Goal: Browse casually

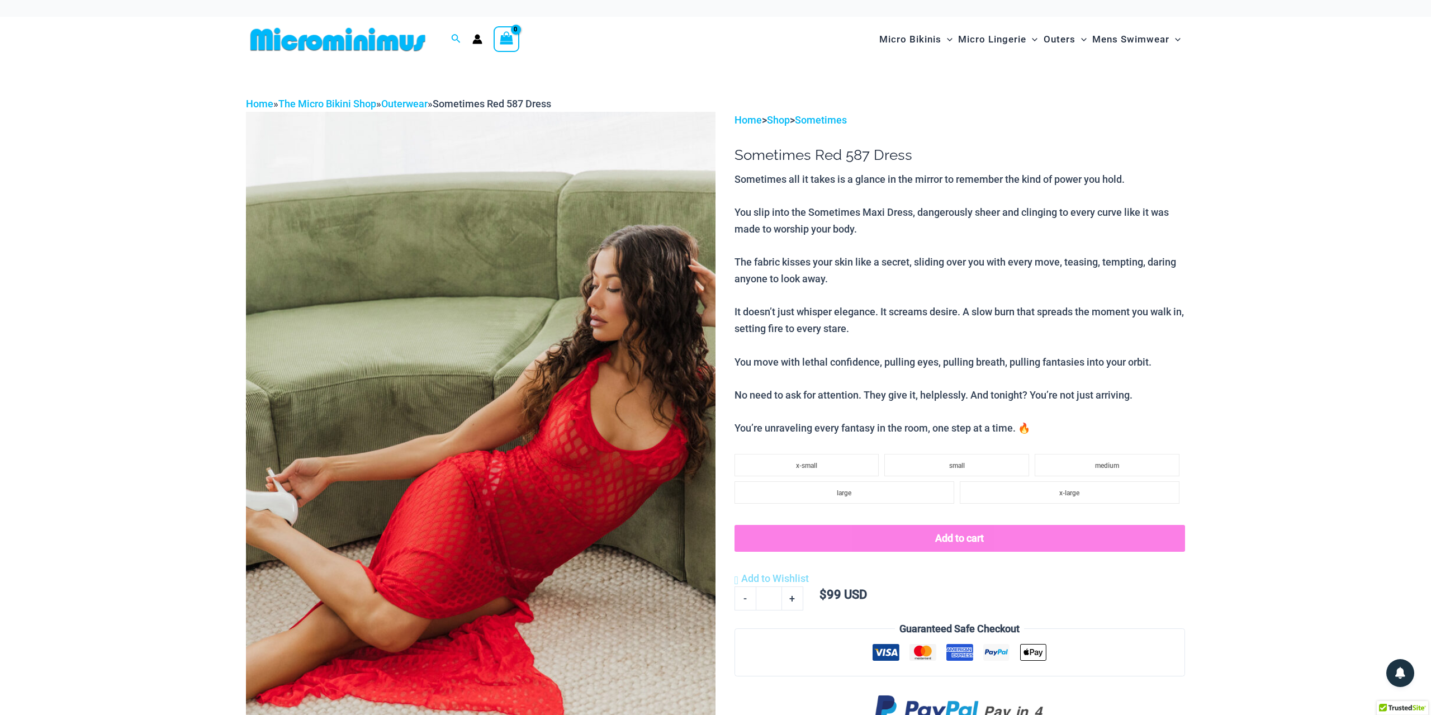
click at [511, 484] on img at bounding box center [481, 464] width 470 height 705
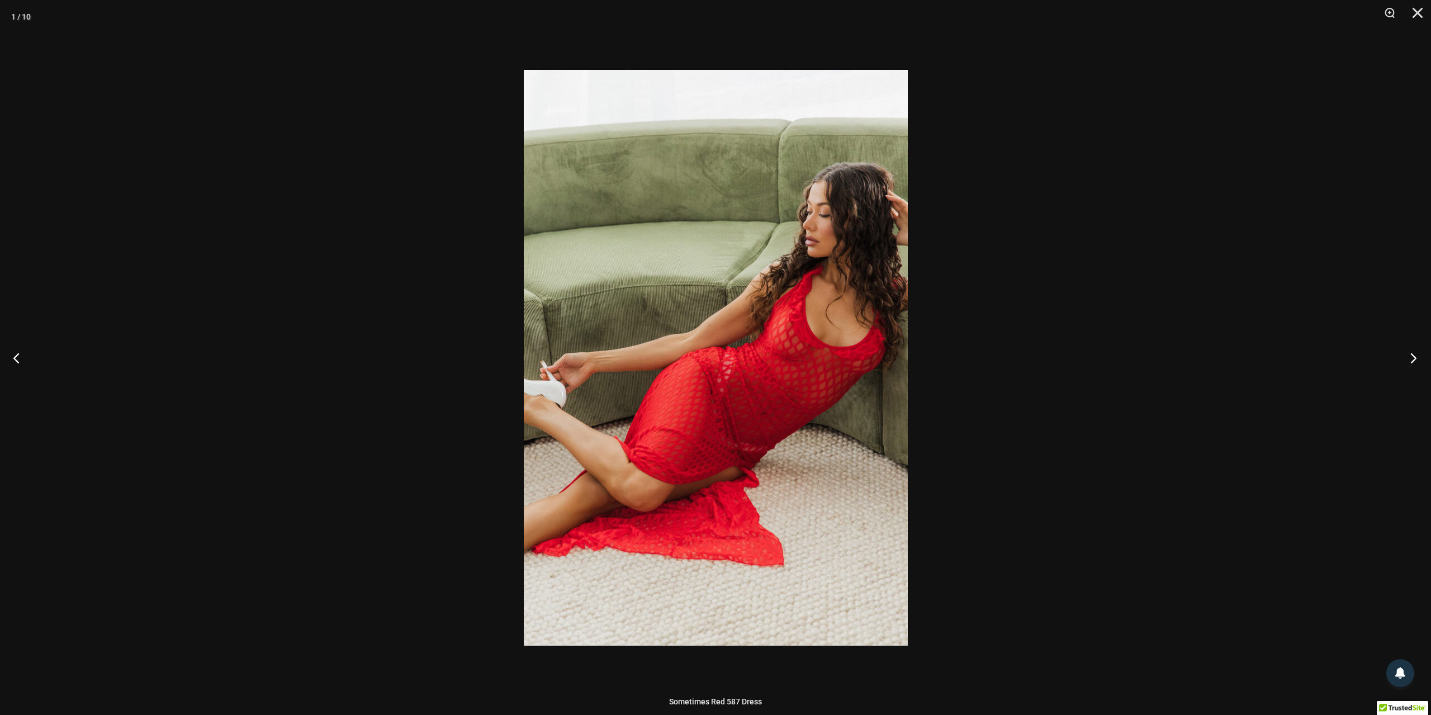
click at [1411, 360] on button "Next" at bounding box center [1411, 358] width 42 height 56
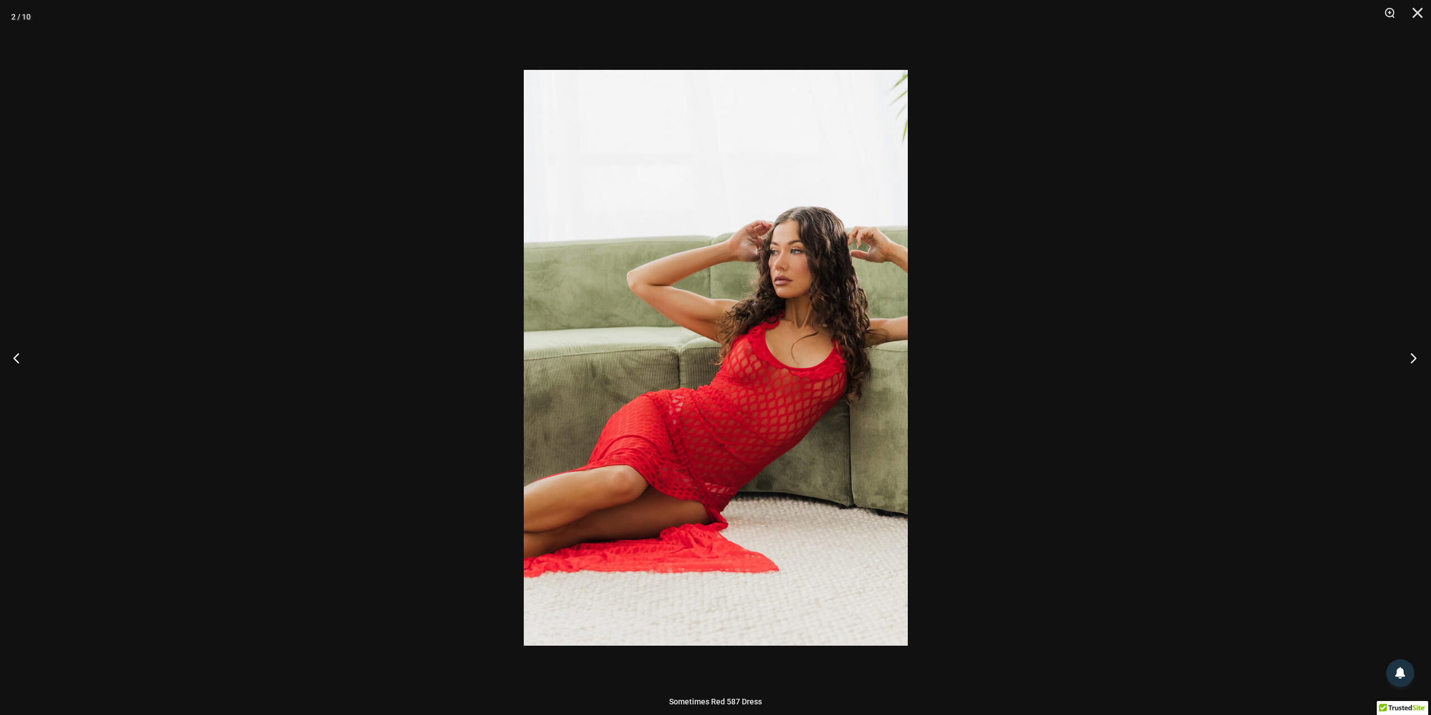
click at [1411, 360] on button "Next" at bounding box center [1411, 358] width 42 height 56
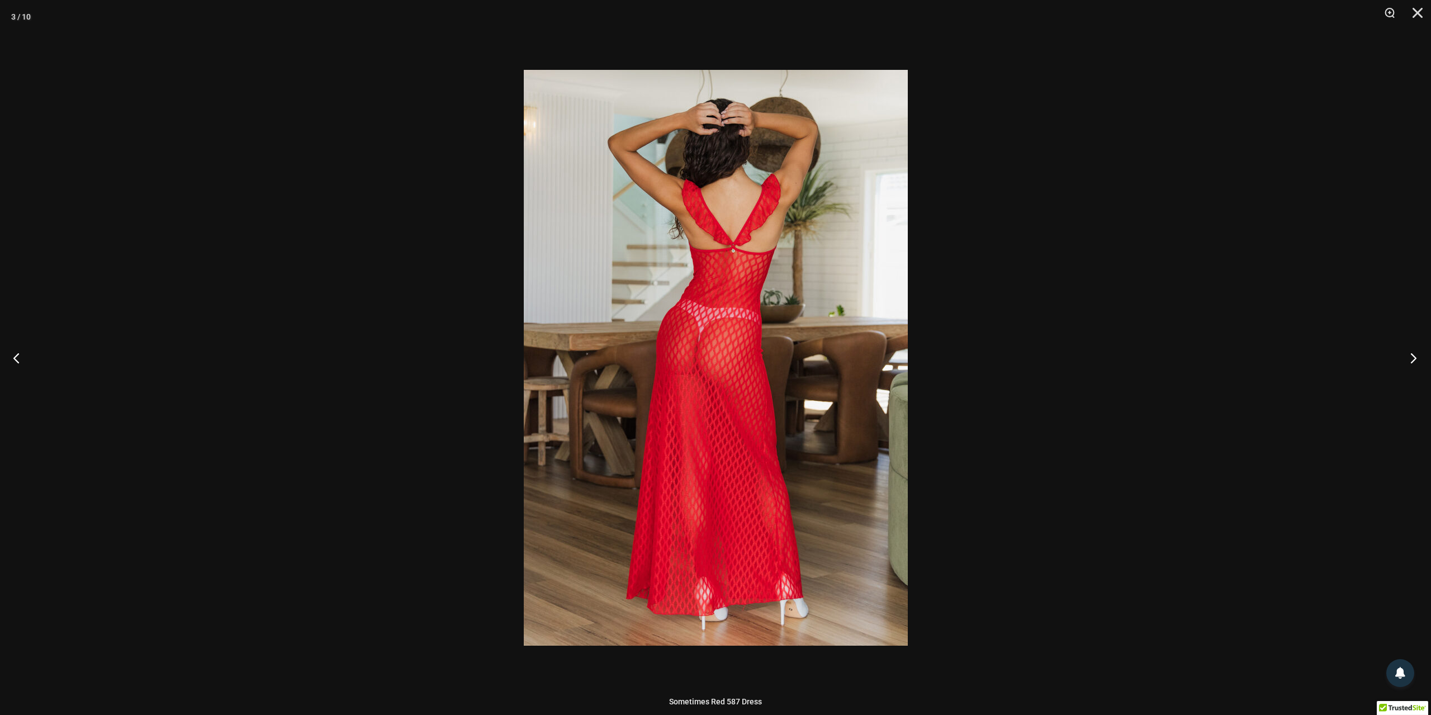
click at [1411, 360] on button "Next" at bounding box center [1411, 358] width 42 height 56
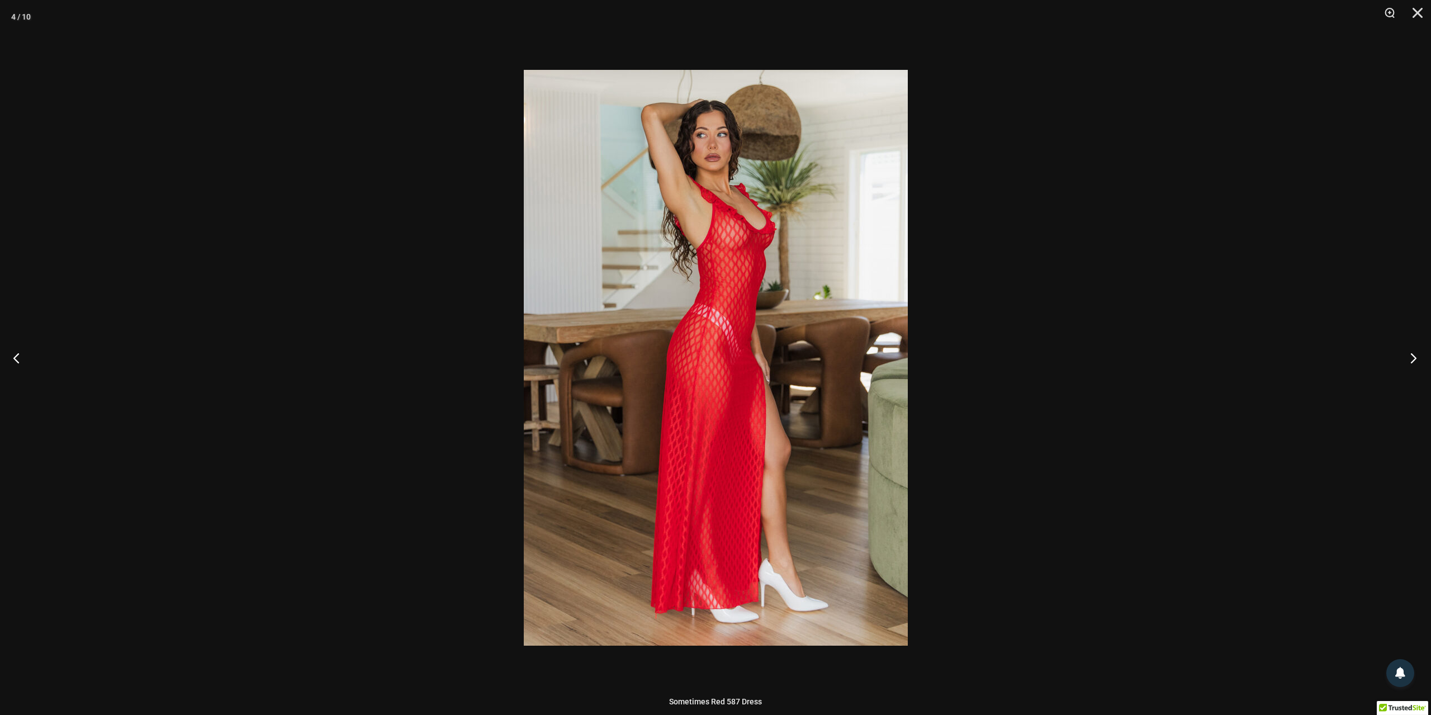
click at [1411, 360] on button "Next" at bounding box center [1411, 358] width 42 height 56
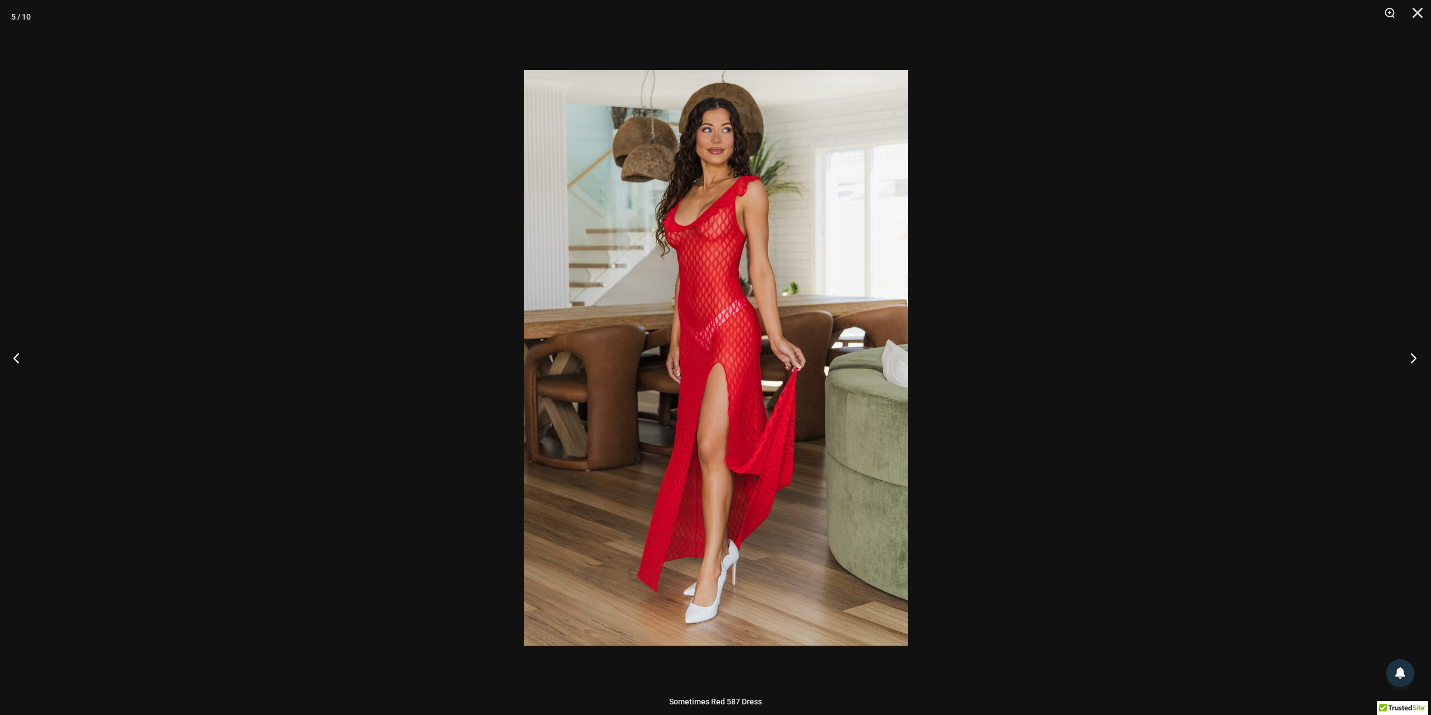
click at [1411, 360] on button "Next" at bounding box center [1411, 358] width 42 height 56
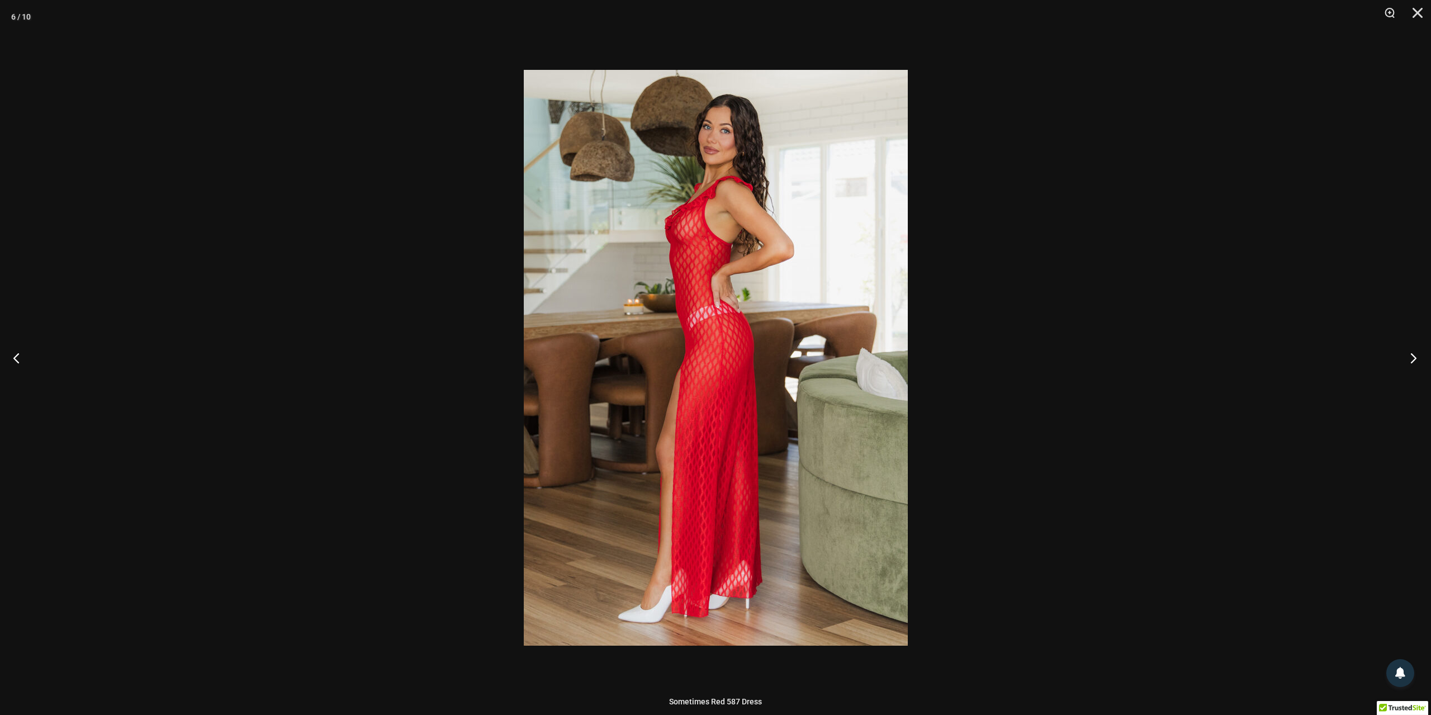
click at [1411, 360] on button "Next" at bounding box center [1411, 358] width 42 height 56
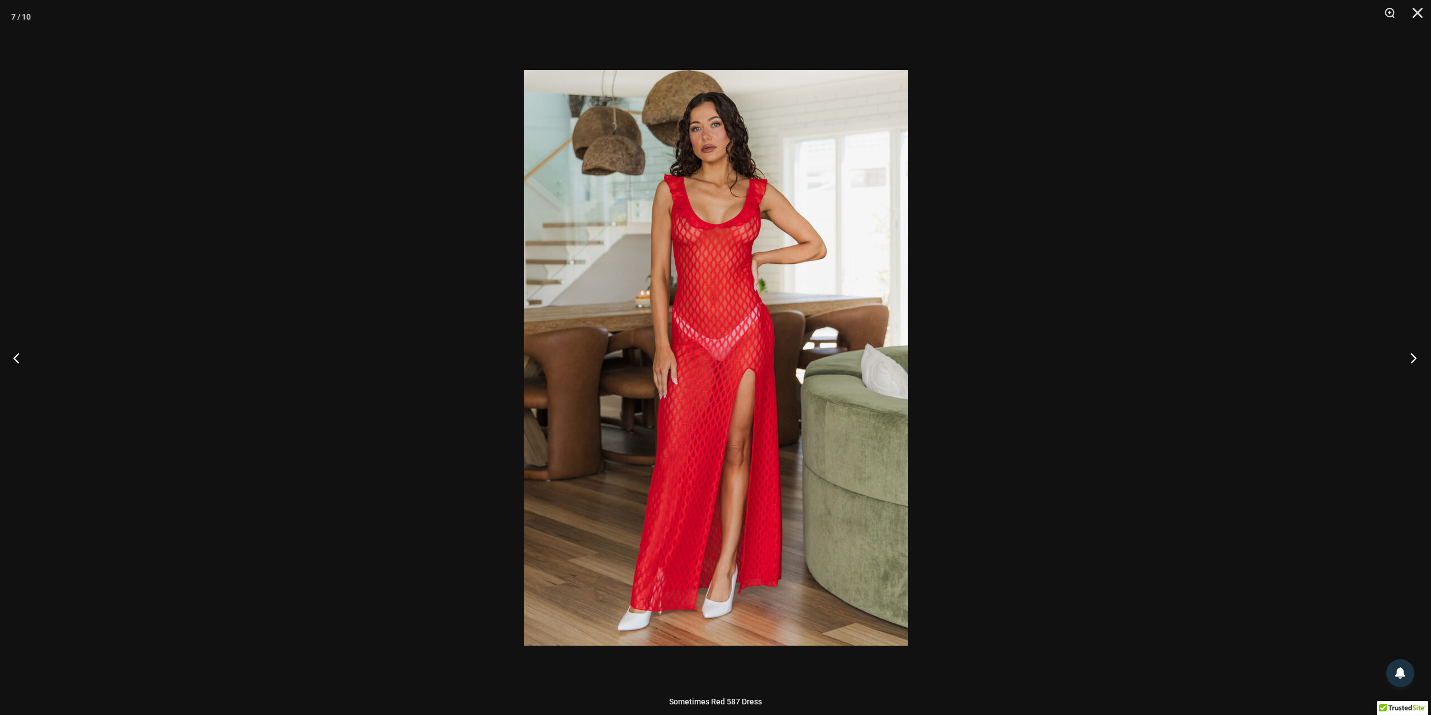
click at [1411, 360] on button "Next" at bounding box center [1411, 358] width 42 height 56
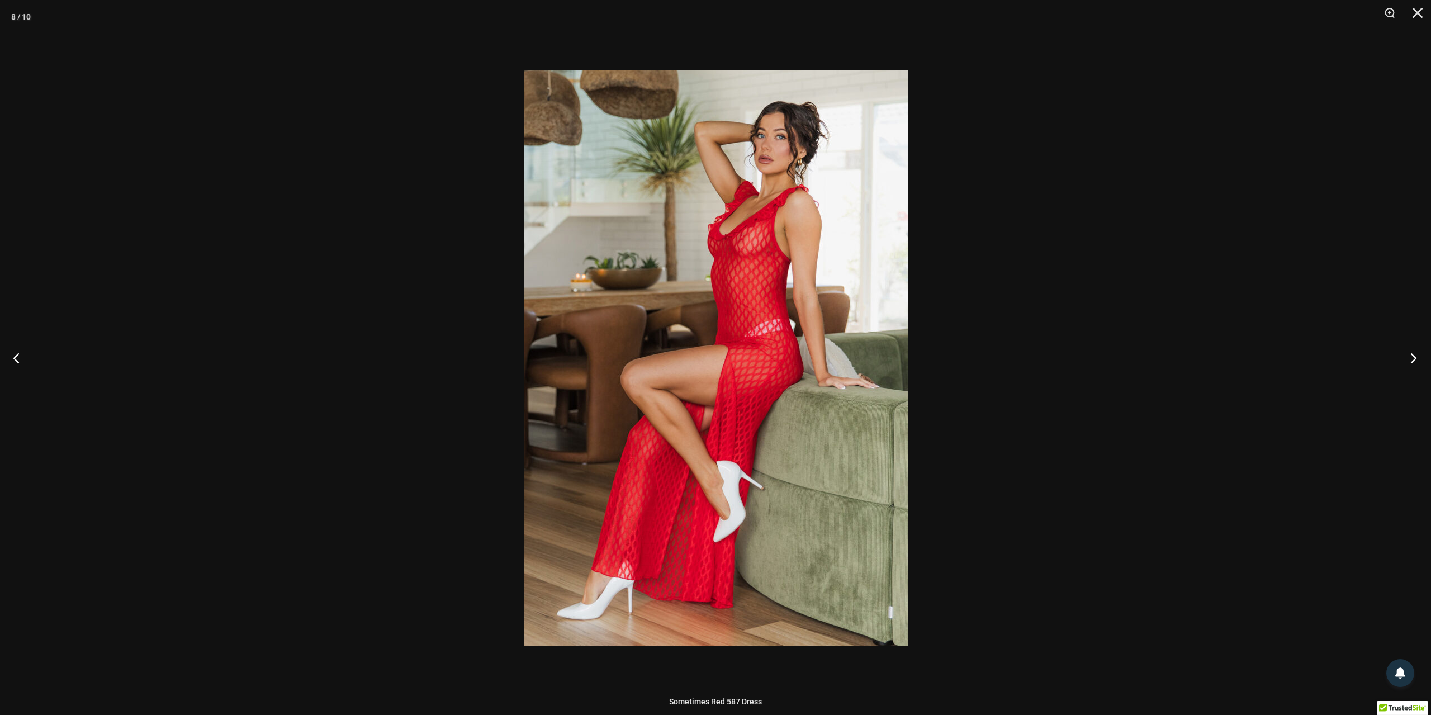
click at [1411, 360] on button "Next" at bounding box center [1411, 358] width 42 height 56
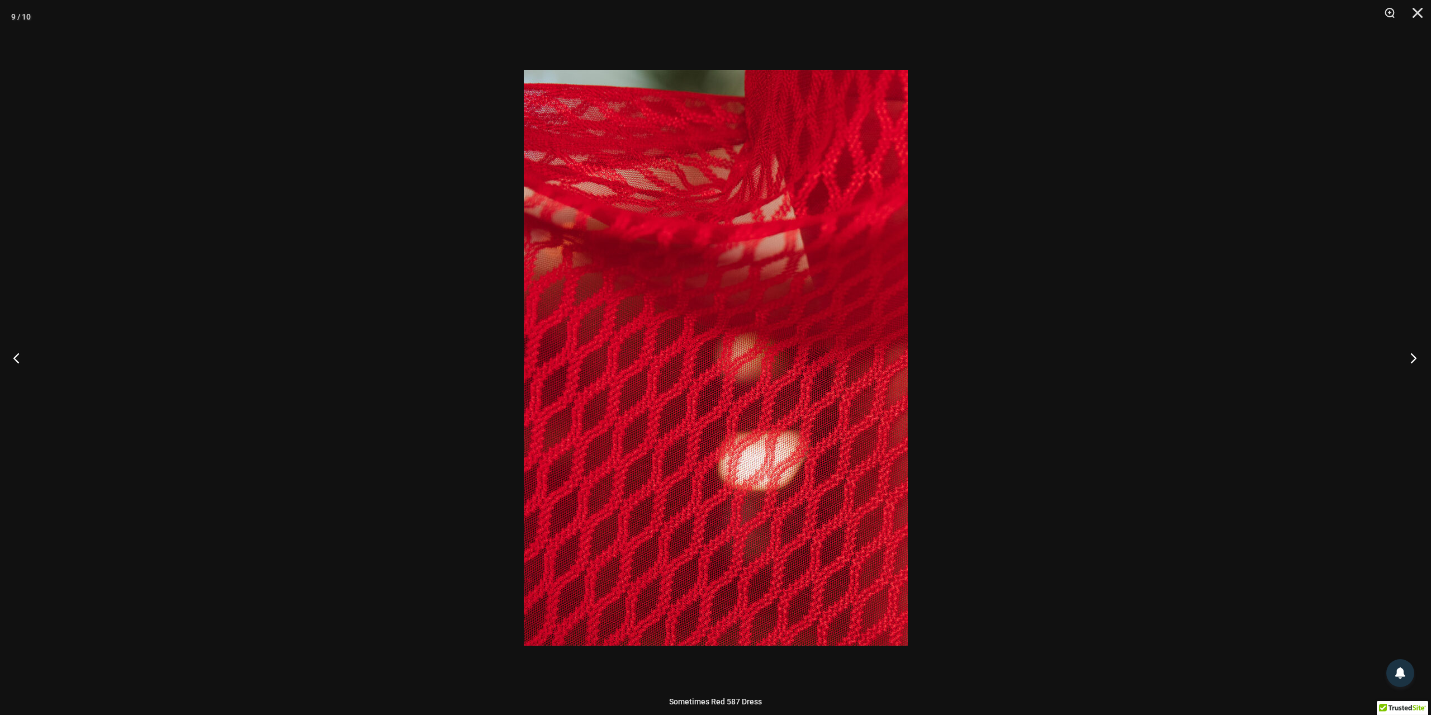
click at [1411, 360] on button "Next" at bounding box center [1411, 358] width 42 height 56
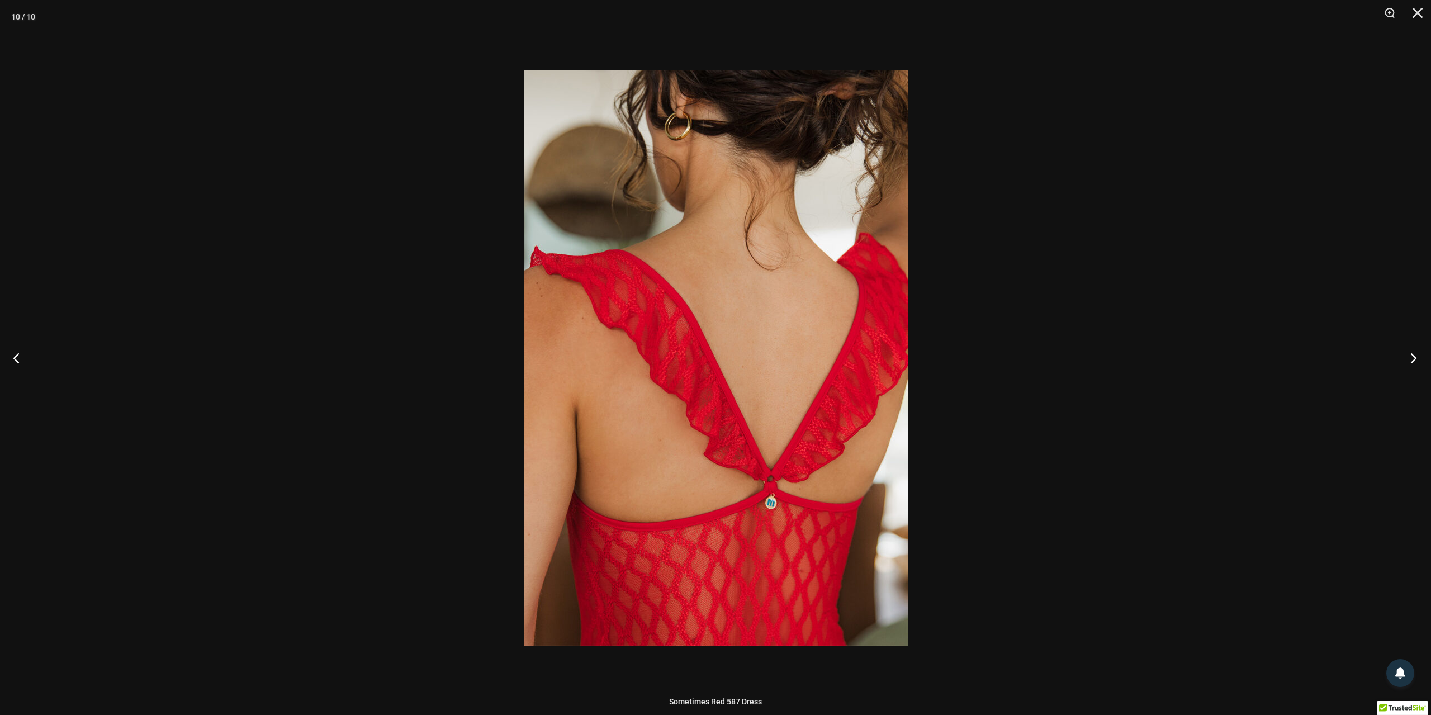
click at [1411, 360] on button "Next" at bounding box center [1411, 358] width 42 height 56
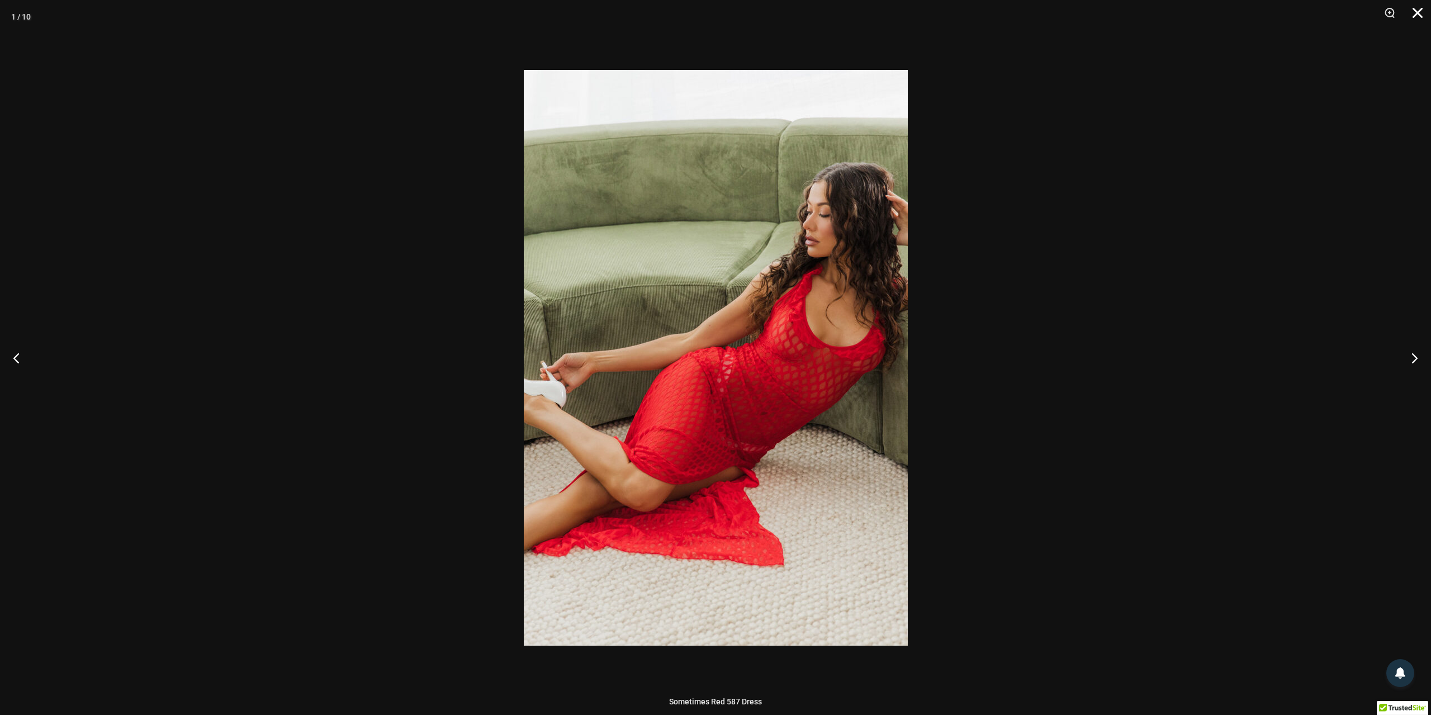
click at [1417, 7] on button "Close" at bounding box center [1414, 17] width 28 height 34
